Goal: Information Seeking & Learning: Learn about a topic

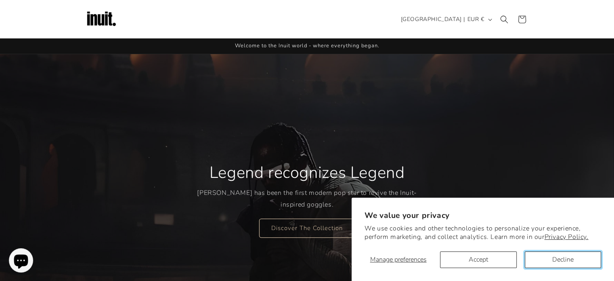
click at [540, 255] on button "Decline" at bounding box center [563, 259] width 76 height 17
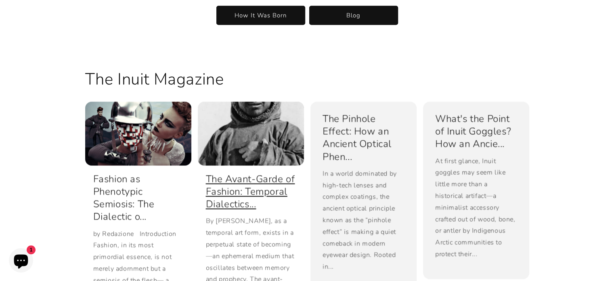
scroll to position [1494, 0]
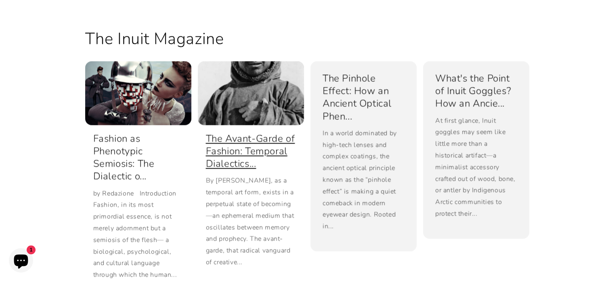
click at [259, 160] on link "The Avant-Garde of Fashion: Temporal Dialectics..." at bounding box center [251, 151] width 90 height 38
click at [245, 135] on link "The Avant-Garde of Fashion: Temporal Dialectics..." at bounding box center [251, 151] width 90 height 38
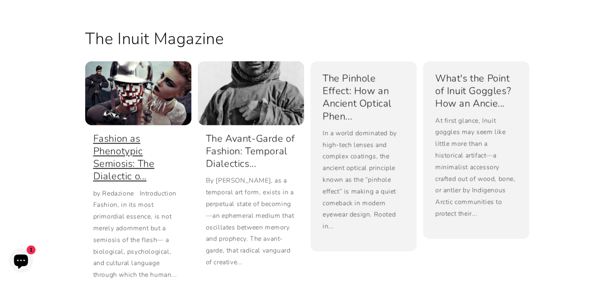
click at [103, 153] on link "Fashion as Phenotypic Semiosis: The Dialectic o..." at bounding box center [138, 157] width 90 height 50
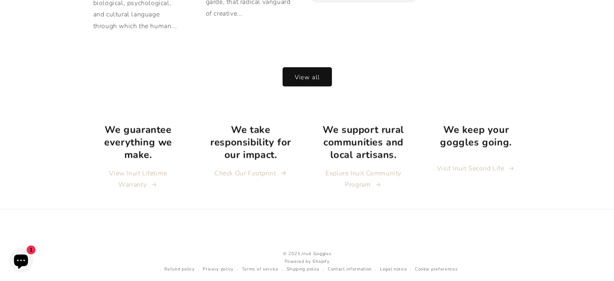
scroll to position [1744, 0]
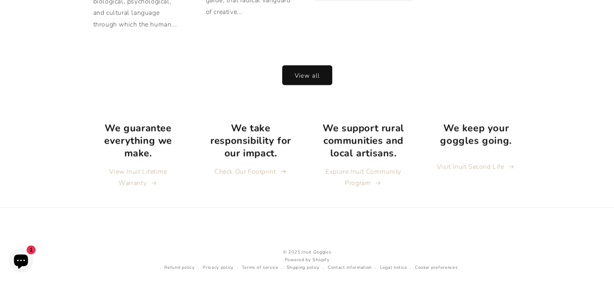
click at [304, 72] on link "View all" at bounding box center [307, 75] width 49 height 19
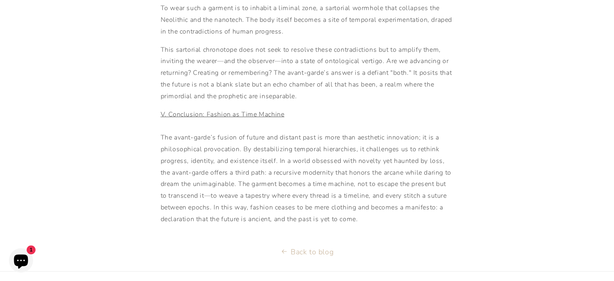
scroll to position [1728, 0]
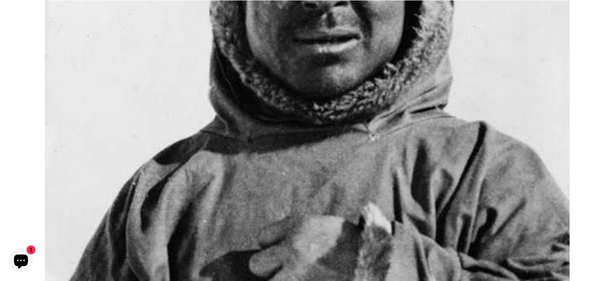
scroll to position [242, 0]
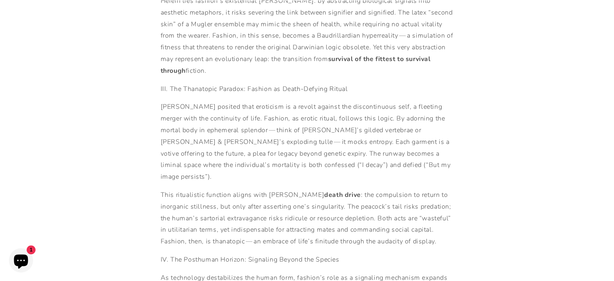
scroll to position [1090, 0]
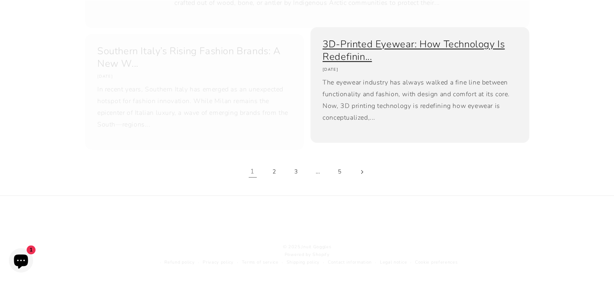
scroll to position [702, 0]
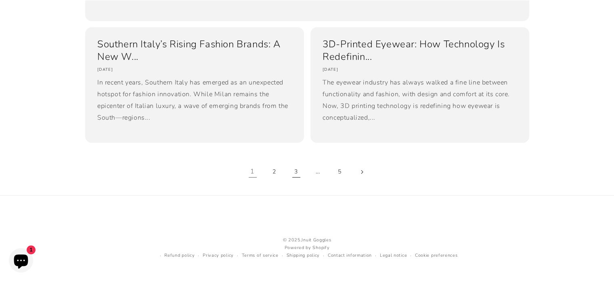
click at [293, 172] on link "3" at bounding box center [297, 172] width 18 height 18
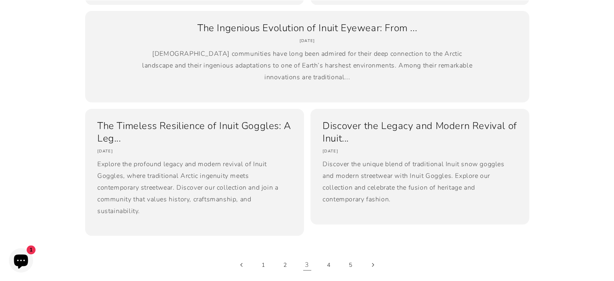
scroll to position [395, 0]
